Goal: Task Accomplishment & Management: Use online tool/utility

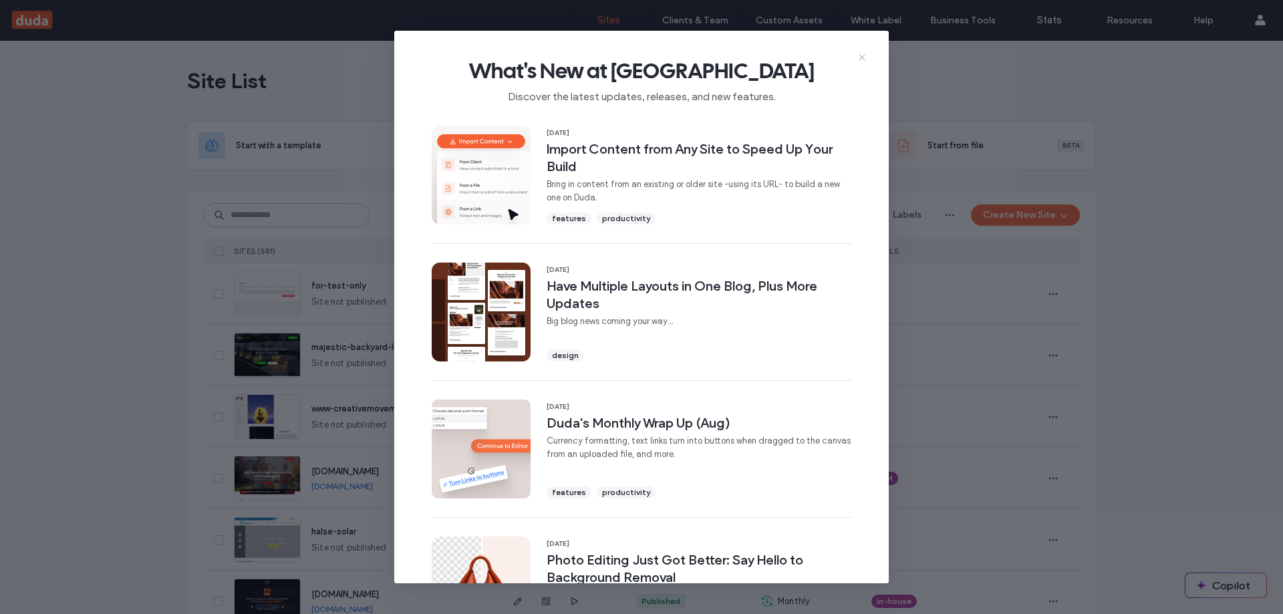
click at [861, 53] on icon at bounding box center [862, 57] width 11 height 11
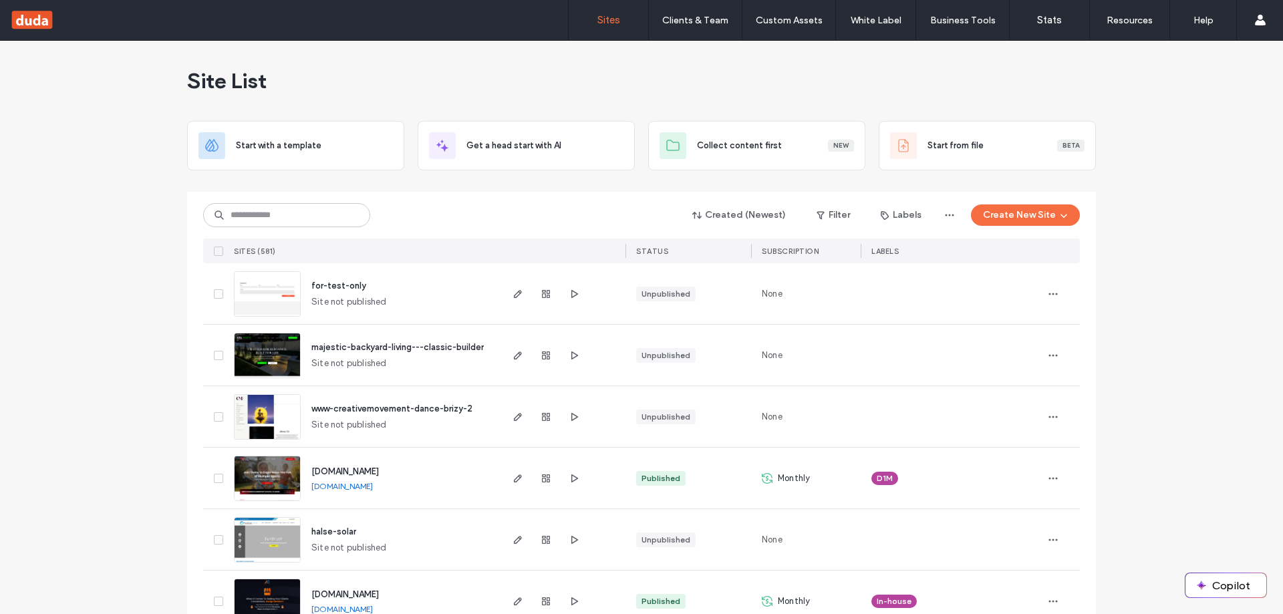
click at [491, 71] on div "Site List" at bounding box center [641, 81] width 909 height 80
click at [299, 208] on input at bounding box center [286, 215] width 167 height 24
click at [300, 207] on input at bounding box center [286, 215] width 167 height 24
type input "*****"
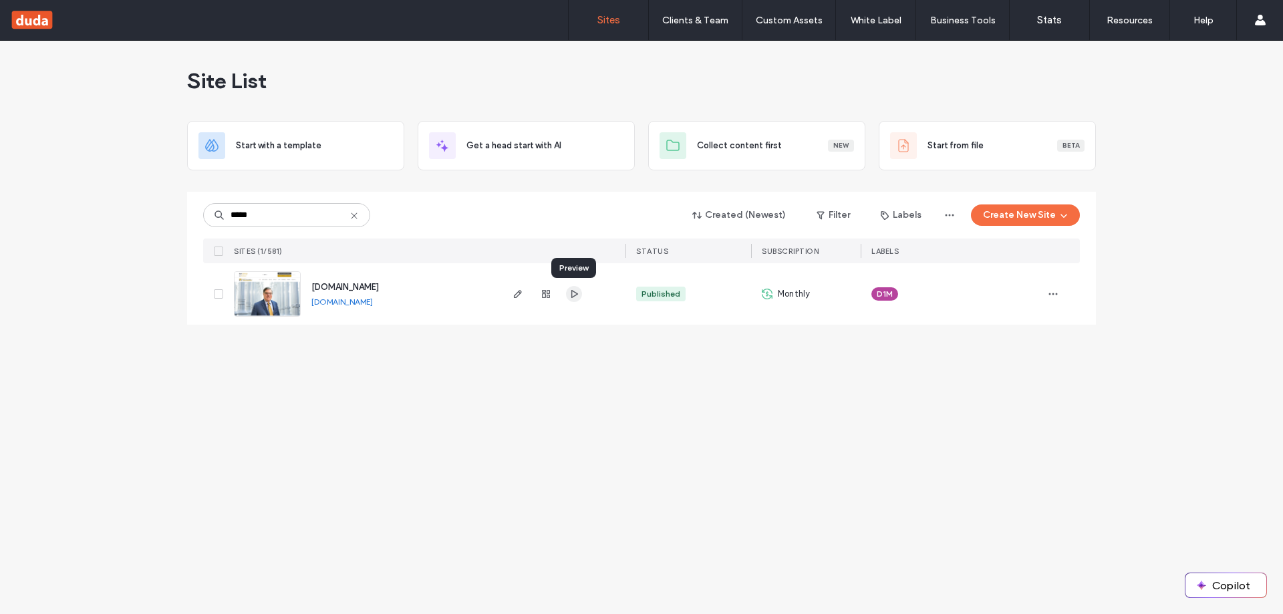
click at [576, 297] on icon "button" at bounding box center [574, 294] width 11 height 11
click at [517, 289] on icon "button" at bounding box center [518, 294] width 11 height 11
click at [656, 96] on div "Site List" at bounding box center [641, 81] width 909 height 80
click at [670, 68] on div "Site List" at bounding box center [641, 81] width 909 height 80
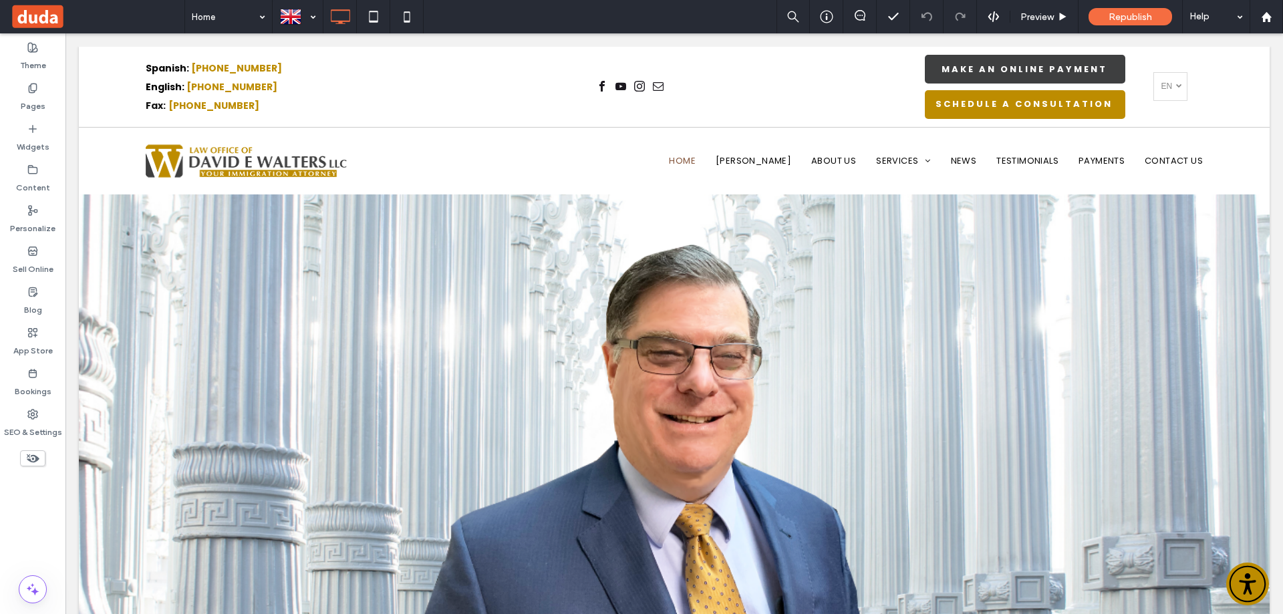
click at [599, 7] on div "Home Preview Republish Help" at bounding box center [733, 16] width 1099 height 33
click at [598, 7] on div "Home Preview Republish Help" at bounding box center [733, 16] width 1099 height 33
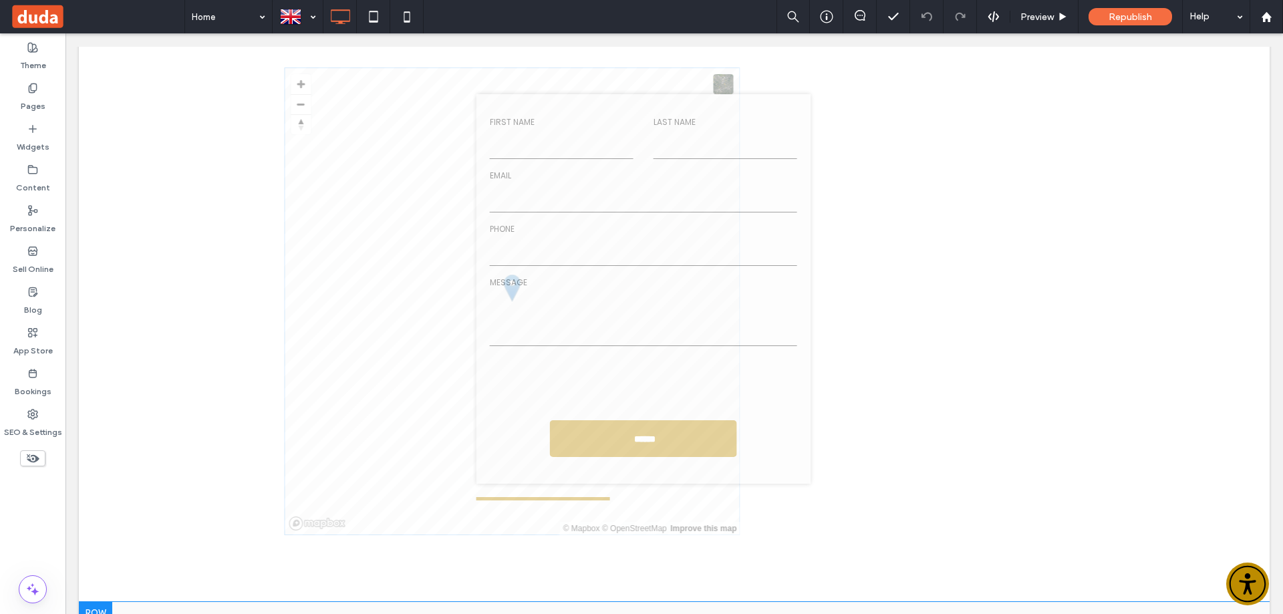
scroll to position [4144, 0]
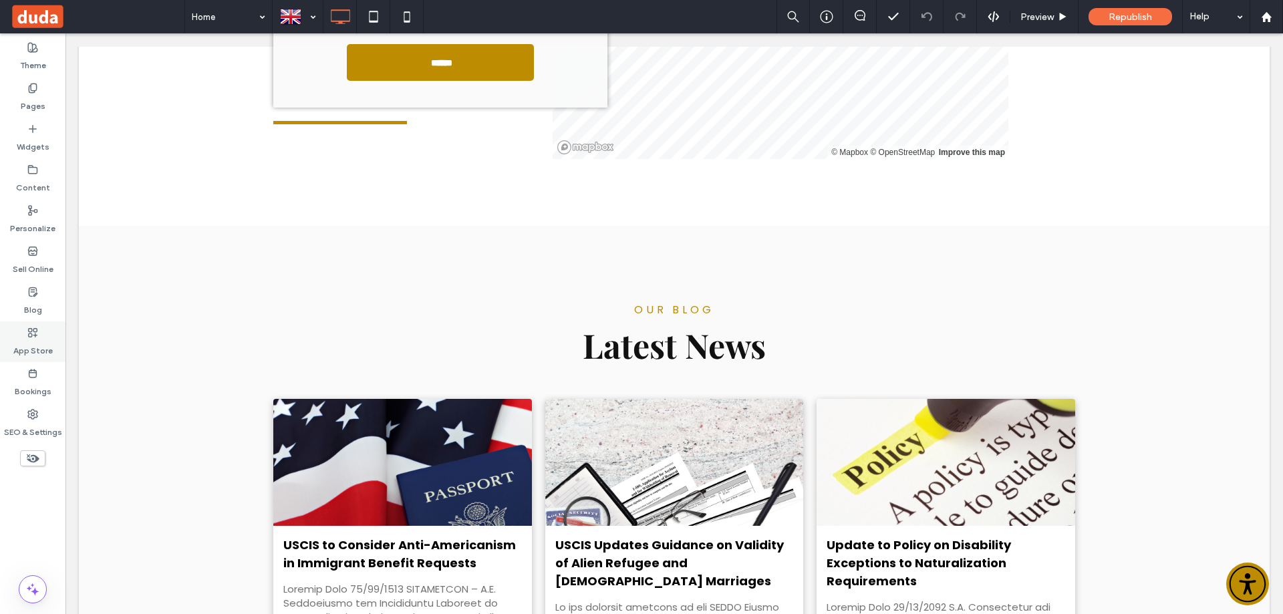
click at [37, 342] on label "App Store" at bounding box center [32, 347] width 39 height 19
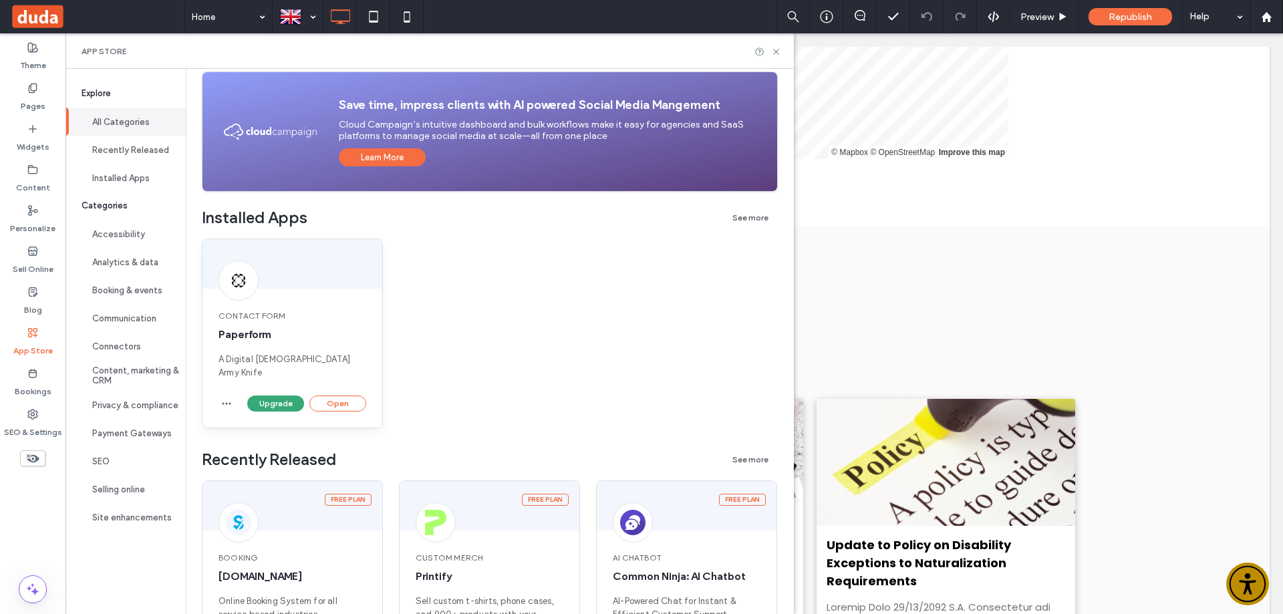
scroll to position [134, 0]
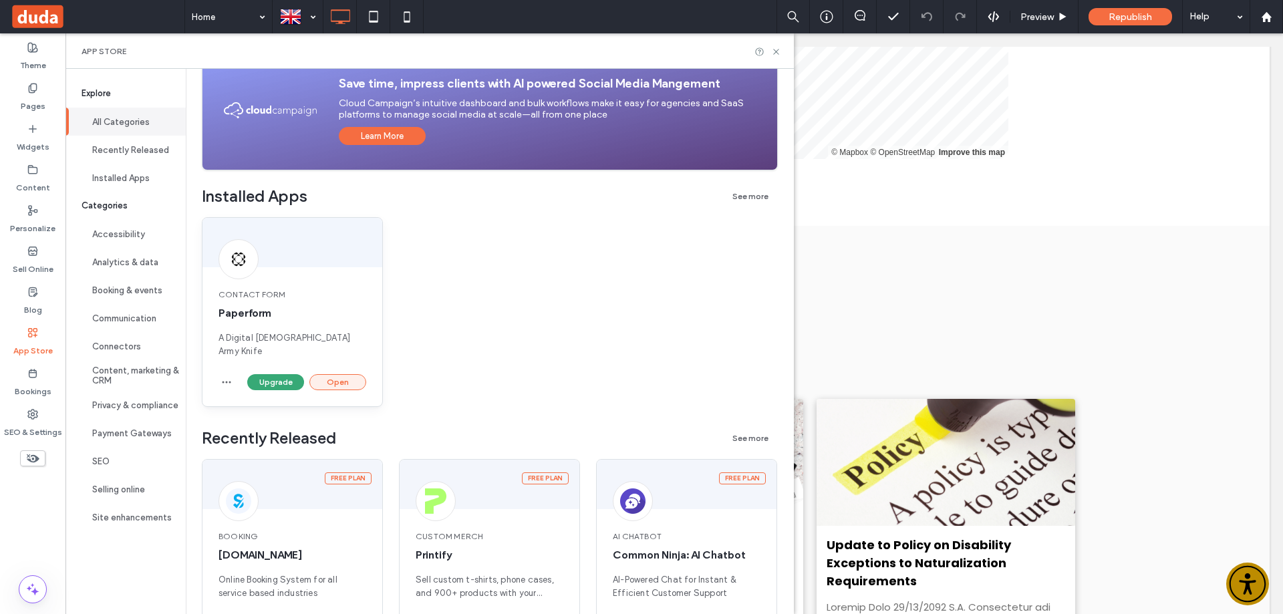
click at [340, 374] on button "Open" at bounding box center [337, 382] width 57 height 16
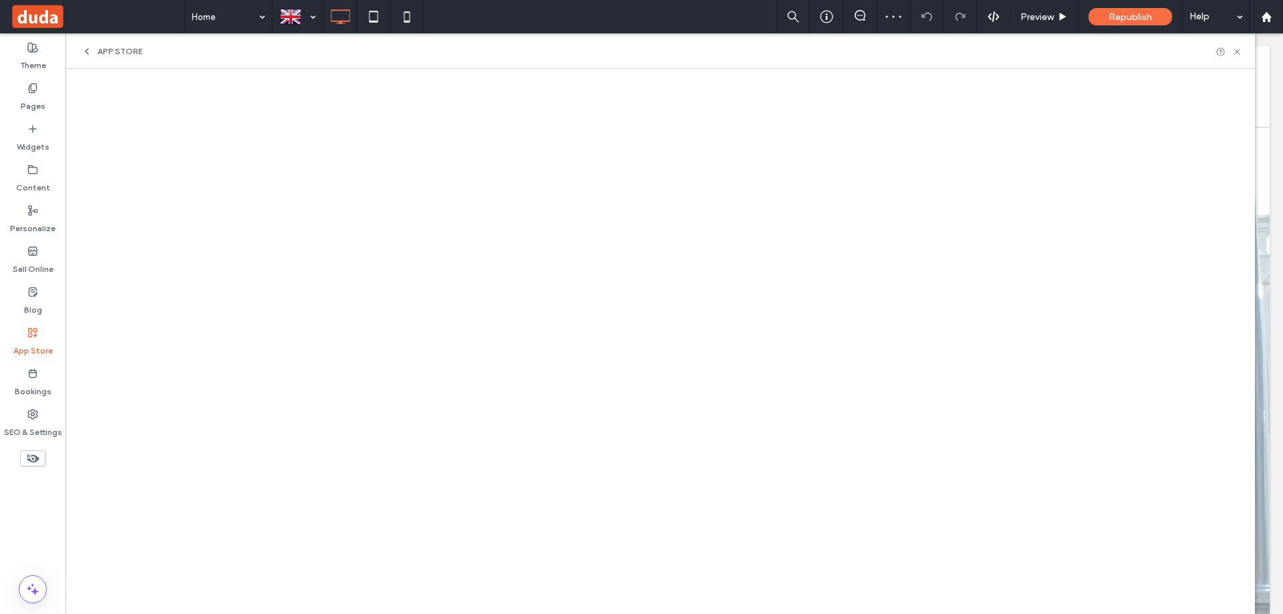
scroll to position [0, 0]
click at [94, 53] on div "App Store" at bounding box center [112, 51] width 61 height 11
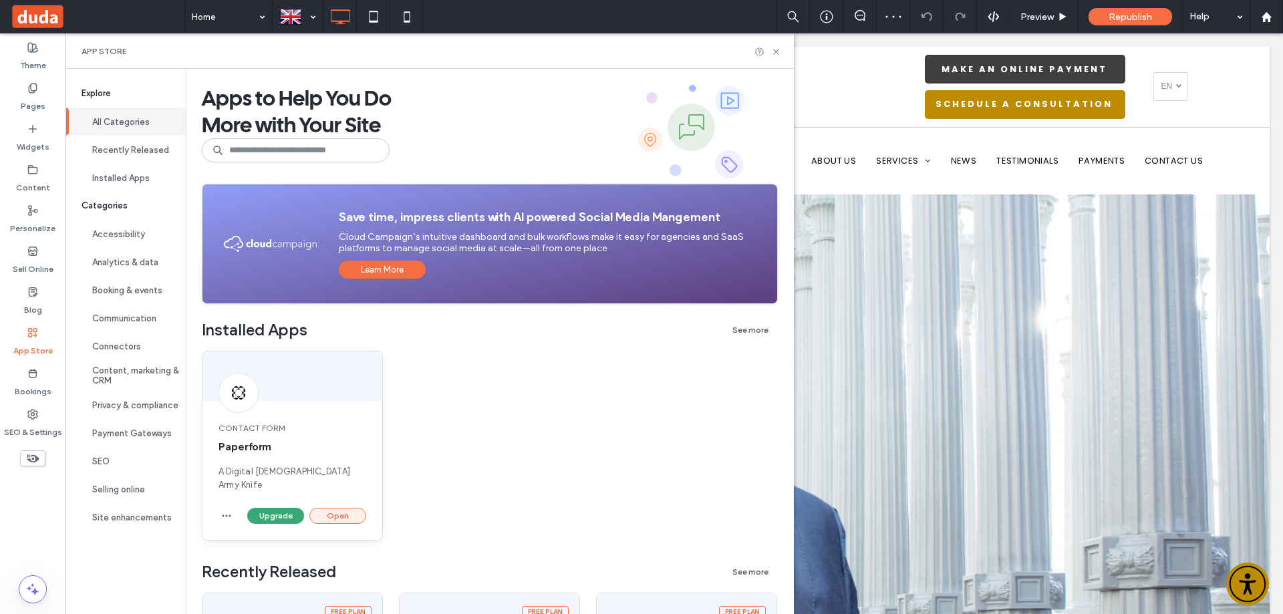
click at [331, 508] on button "Open" at bounding box center [337, 516] width 57 height 16
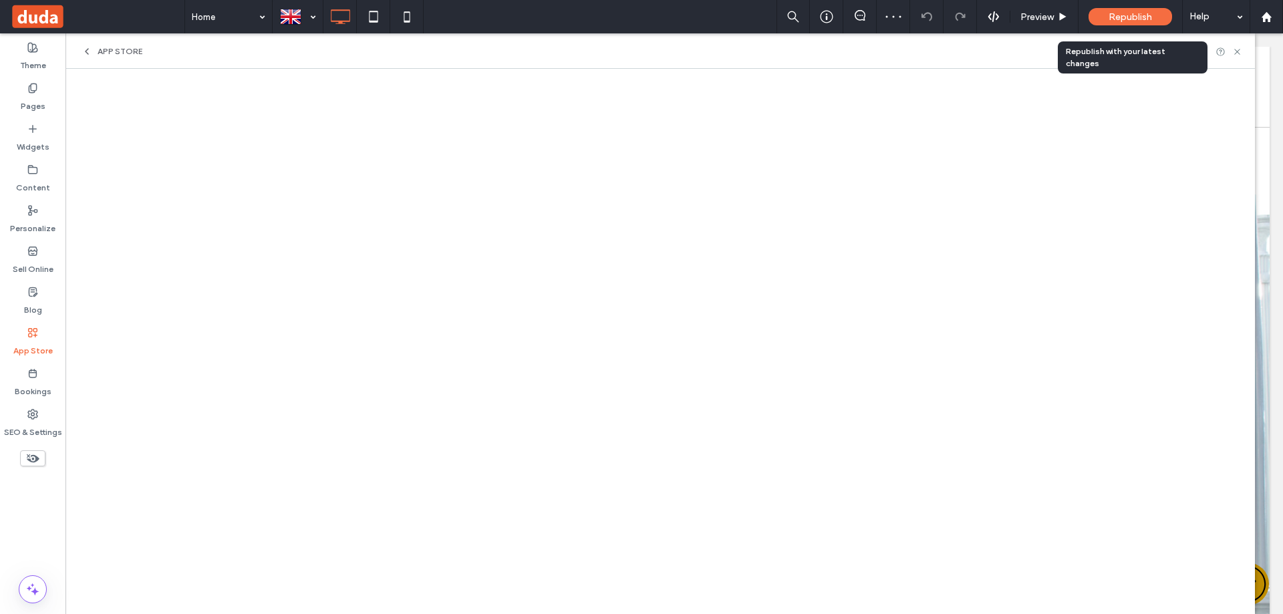
click at [1114, 14] on span "Republish" at bounding box center [1130, 16] width 43 height 11
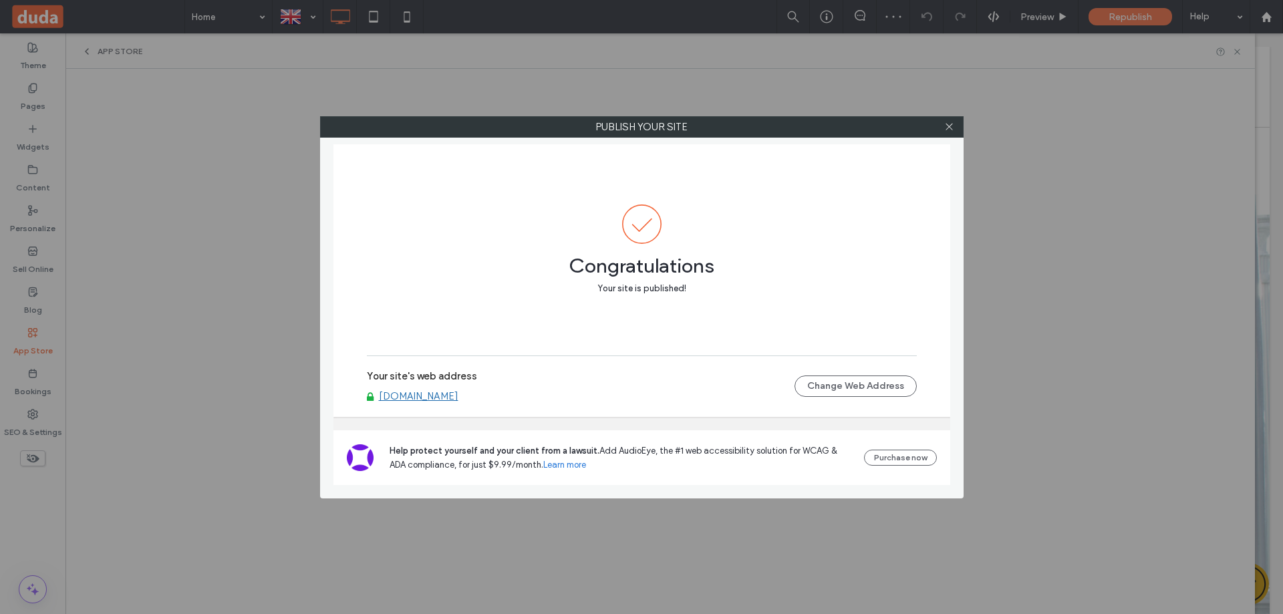
click at [459, 390] on link "[DOMAIN_NAME]" at bounding box center [419, 396] width 80 height 12
